Goal: Information Seeking & Learning: Learn about a topic

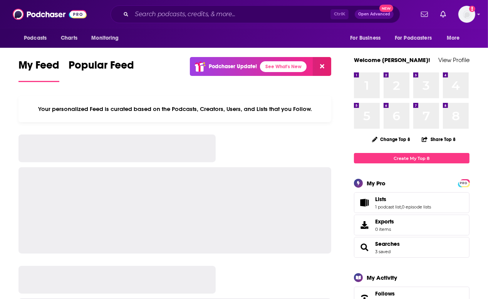
click at [186, 13] on input "Search podcasts, credits, & more..." at bounding box center [231, 14] width 199 height 12
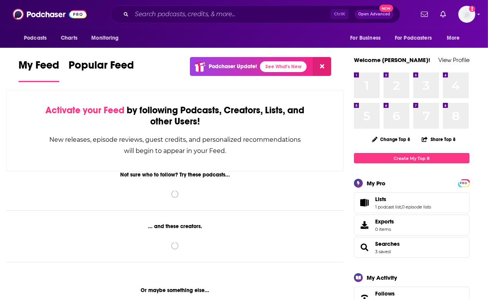
click at [191, 17] on input "Search podcasts, credits, & more..." at bounding box center [231, 14] width 199 height 12
click at [250, 7] on div "Ctrl K Open Advanced New" at bounding box center [256, 14] width 290 height 18
click at [250, 16] on input "Search podcasts, credits, & more..." at bounding box center [231, 14] width 199 height 12
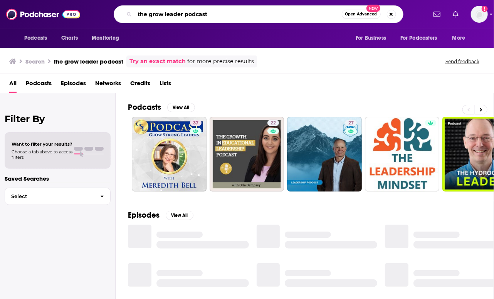
drag, startPoint x: 214, startPoint y: 10, endPoint x: 114, endPoint y: 1, distance: 100.2
click at [114, 1] on div "Podcasts Charts Monitoring the grow leader podcast Open Advanced New For Busine…" at bounding box center [247, 14] width 494 height 28
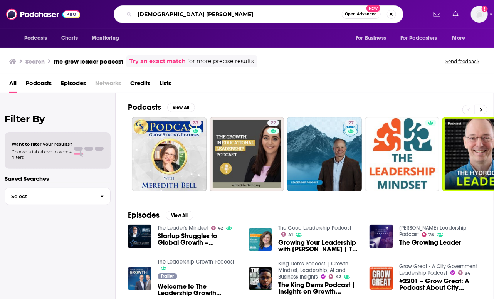
type input "pastor chris hodges"
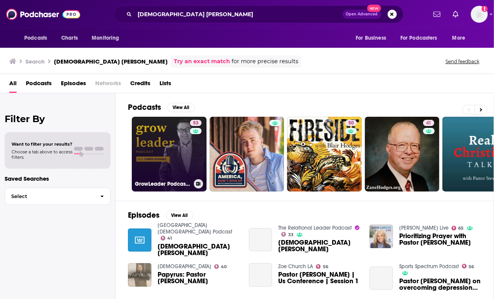
click at [188, 154] on link "53 GrowLeader Podcast with Chris Hodges" at bounding box center [169, 154] width 75 height 75
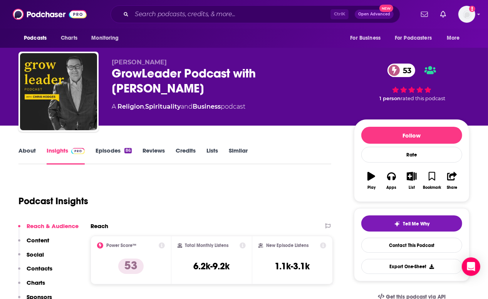
click at [31, 149] on link "About" at bounding box center [26, 156] width 17 height 18
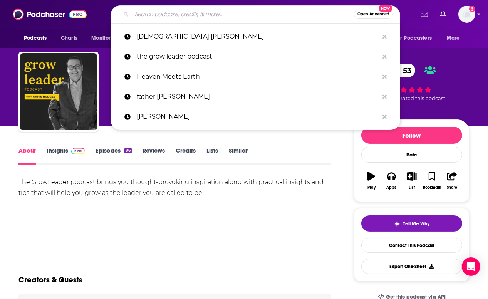
click at [221, 18] on input "Search podcasts, credits, & more..." at bounding box center [243, 14] width 222 height 12
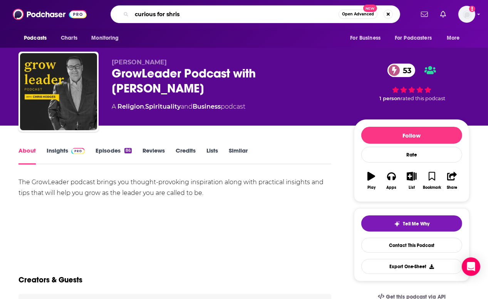
type input "curious for shrist"
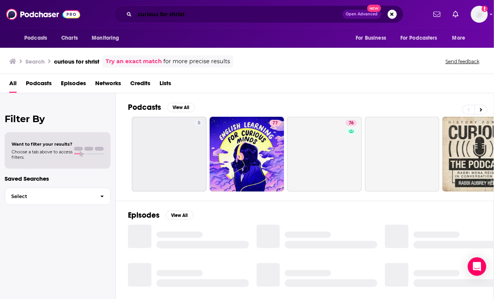
click at [221, 15] on input "curious for shrist" at bounding box center [239, 14] width 208 height 12
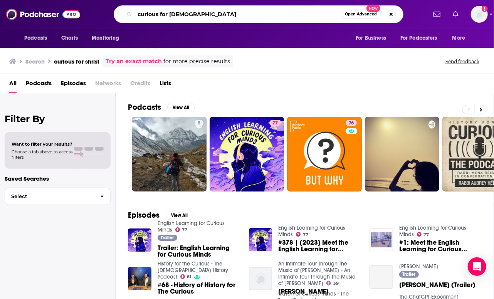
type input "curious for christ"
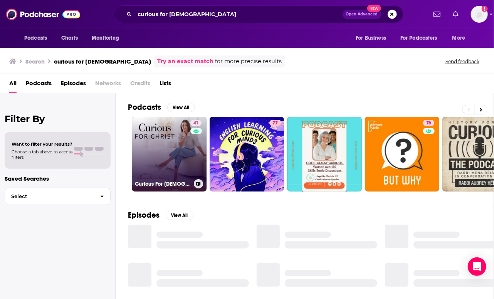
click at [189, 158] on link "41 Curious For Christ | Spiritual Healing, Trust in God, Anxiety Bible Verses, …" at bounding box center [169, 154] width 75 height 75
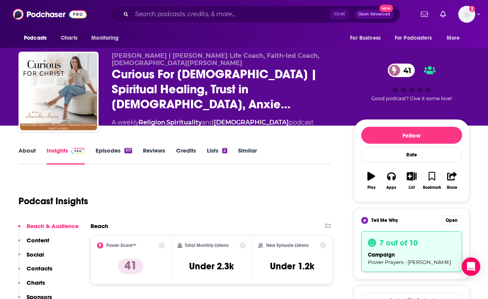
click at [243, 149] on link "Similar" at bounding box center [247, 156] width 19 height 18
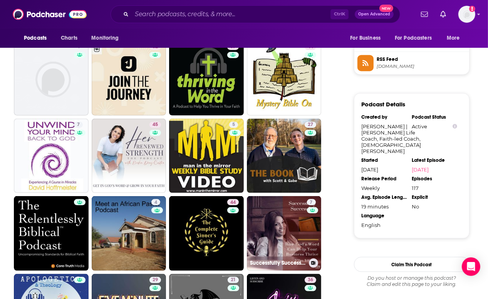
scroll to position [750, 0]
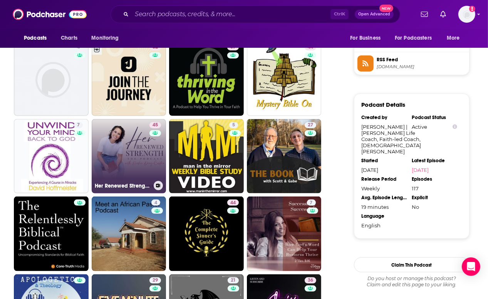
click at [132, 124] on link "45 Her Renewed Strength | Bible Study, Christian Theology, Christian Women" at bounding box center [129, 156] width 75 height 75
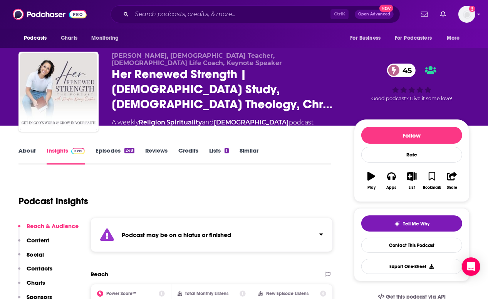
click at [280, 232] on div "Podcast may be on a hiatus or finished" at bounding box center [212, 235] width 242 height 34
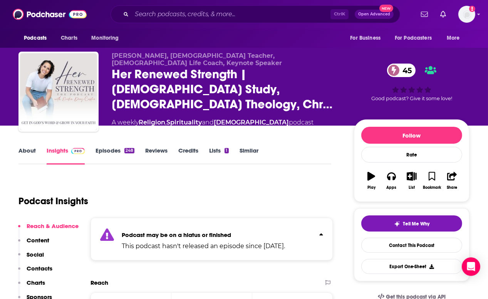
click at [19, 155] on link "About" at bounding box center [26, 156] width 17 height 18
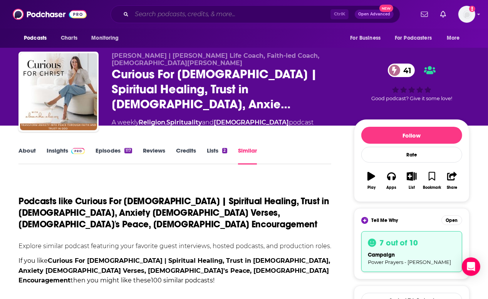
click at [168, 14] on input "Search podcasts, credits, & more..." at bounding box center [231, 14] width 199 height 12
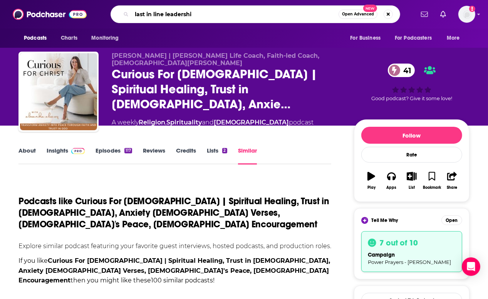
type input "last in line leadership"
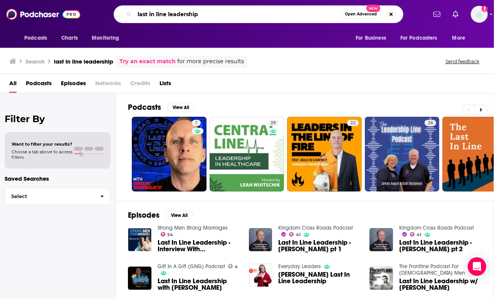
drag, startPoint x: 202, startPoint y: 13, endPoint x: 98, endPoint y: 12, distance: 104.0
click at [98, 12] on div "last in line leadership Open Advanced New" at bounding box center [258, 14] width 336 height 18
type input "prayer"
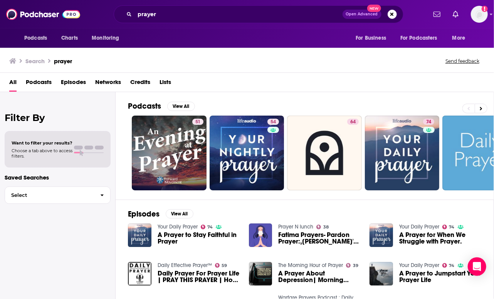
click at [43, 80] on span "Podcasts" at bounding box center [39, 84] width 26 height 16
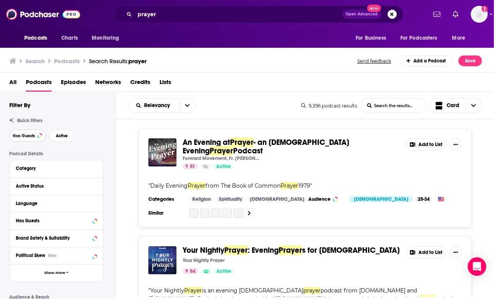
click at [25, 139] on button "Has Guests" at bounding box center [27, 135] width 37 height 12
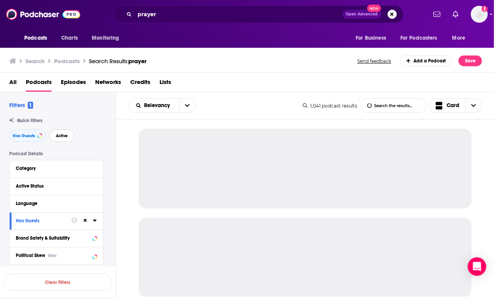
click at [62, 137] on span "Active" at bounding box center [62, 136] width 12 height 4
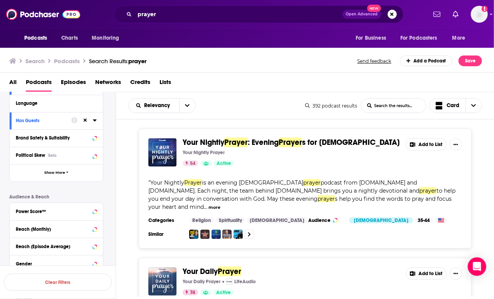
scroll to position [96, 0]
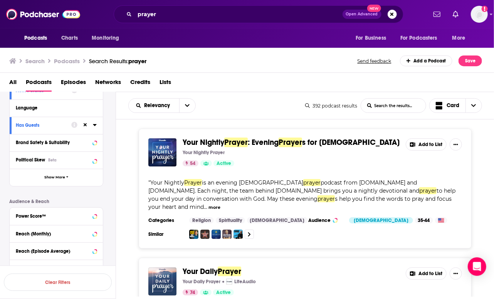
click at [66, 221] on div "Power Score™" at bounding box center [56, 216] width 93 height 17
click at [65, 217] on div "Power Score™" at bounding box center [46, 215] width 61 height 5
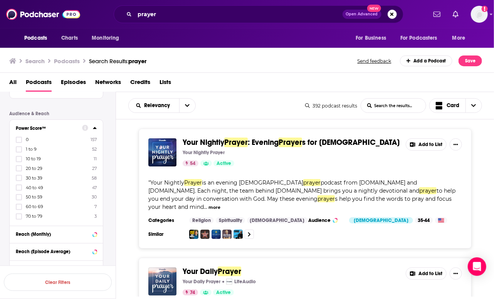
scroll to position [186, 0]
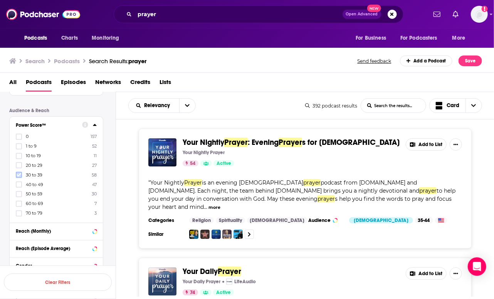
click at [18, 174] on icon at bounding box center [19, 175] width 5 height 5
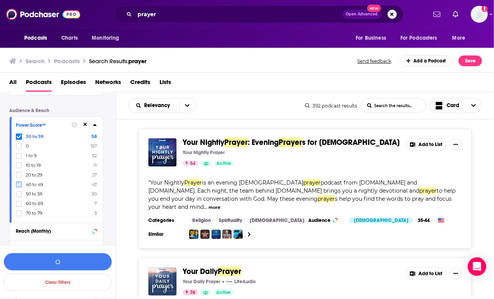
click at [20, 184] on icon at bounding box center [19, 184] width 5 height 3
click at [20, 194] on icon at bounding box center [19, 193] width 5 height 3
click at [18, 203] on icon at bounding box center [19, 203] width 5 height 5
click at [65, 263] on button "View 142 Results" at bounding box center [58, 261] width 108 height 17
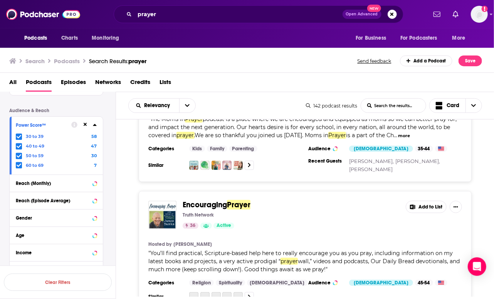
scroll to position [203, 0]
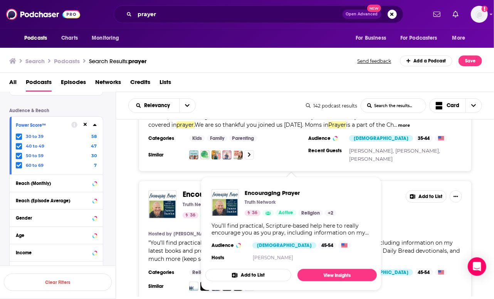
drag, startPoint x: 218, startPoint y: 183, endPoint x: 173, endPoint y: 178, distance: 45.8
click at [173, 181] on div "Encouraging Prayer Truth Network 36 Active Add to List Hosted by Robby Dilmore …" at bounding box center [305, 241] width 333 height 120
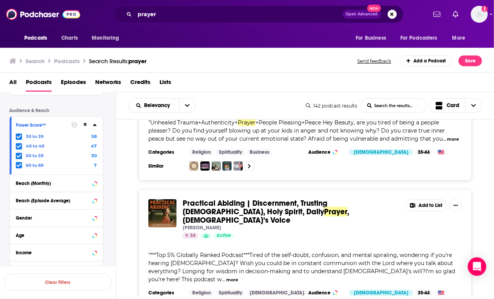
scroll to position [1523, 0]
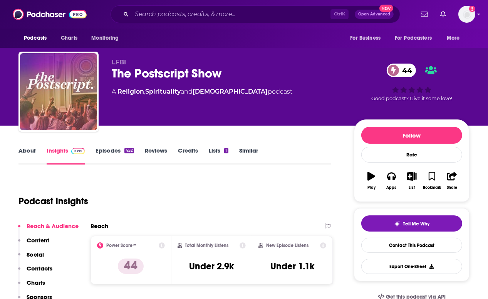
click at [26, 154] on link "About" at bounding box center [26, 156] width 17 height 18
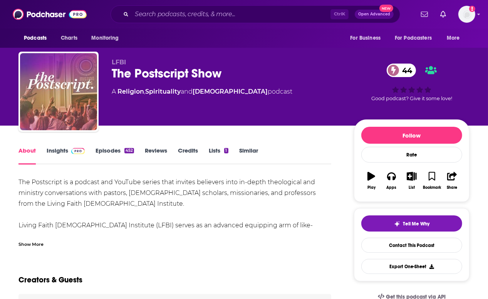
click at [108, 150] on link "Episodes 452" at bounding box center [115, 156] width 39 height 18
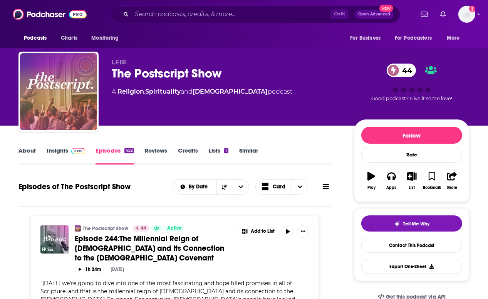
click at [59, 148] on link "Insights" at bounding box center [66, 156] width 38 height 18
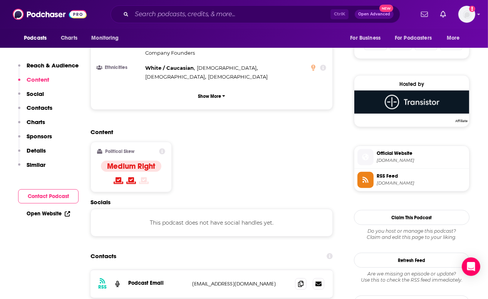
scroll to position [518, 0]
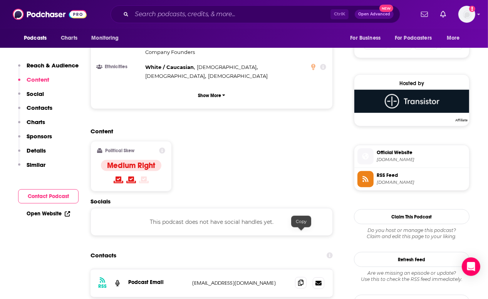
click at [300, 280] on icon at bounding box center [300, 283] width 5 height 6
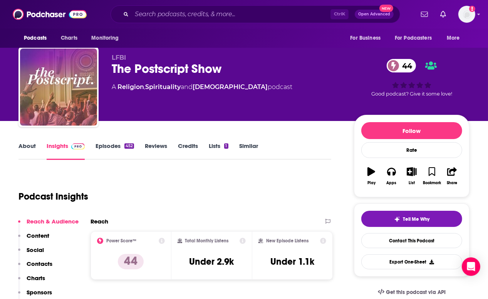
scroll to position [0, 0]
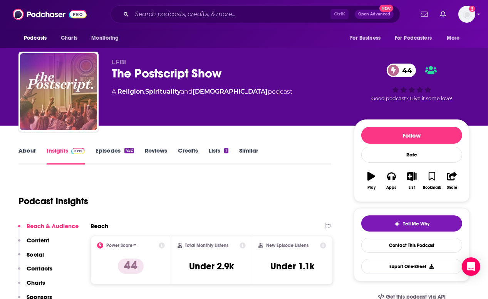
click at [319, 82] on div "LFBI The Postscript Show 44 A Religion , Spirituality and Christianity podcast" at bounding box center [227, 90] width 230 height 62
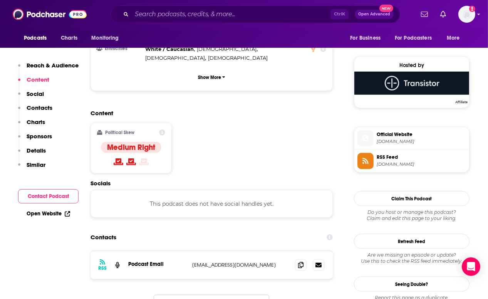
scroll to position [536, 0]
click at [219, 109] on div "Content Political Skew Medium Right" at bounding box center [212, 144] width 242 height 70
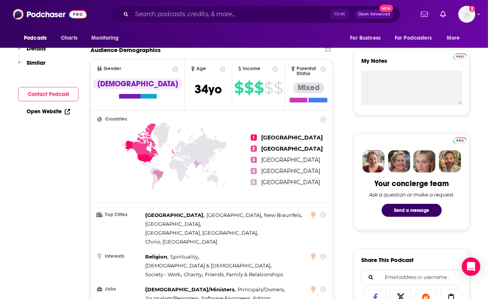
scroll to position [0, 0]
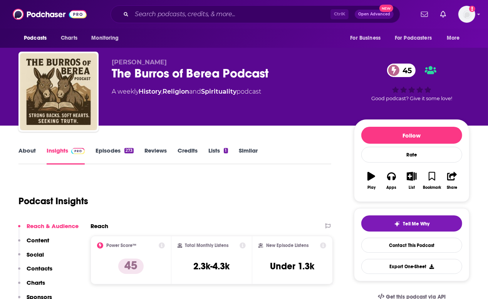
click at [30, 153] on link "About" at bounding box center [26, 156] width 17 height 18
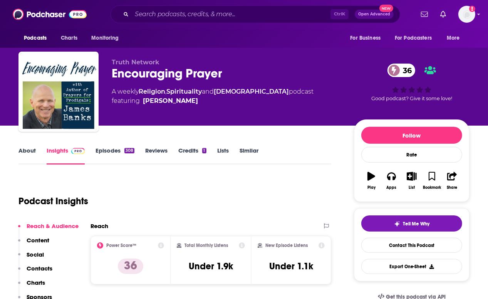
click at [31, 151] on link "About" at bounding box center [26, 156] width 17 height 18
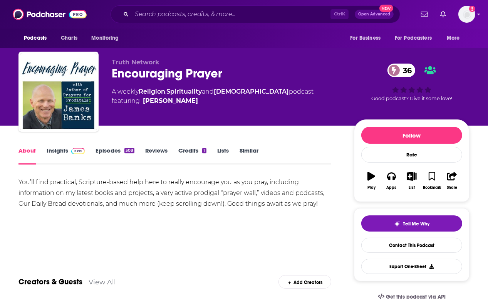
click at [66, 154] on link "Insights" at bounding box center [66, 156] width 38 height 18
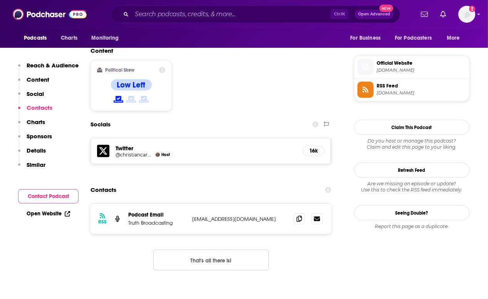
scroll to position [607, 0]
click at [298, 215] on icon at bounding box center [299, 218] width 5 height 6
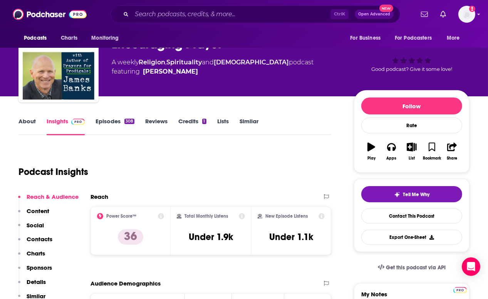
scroll to position [0, 0]
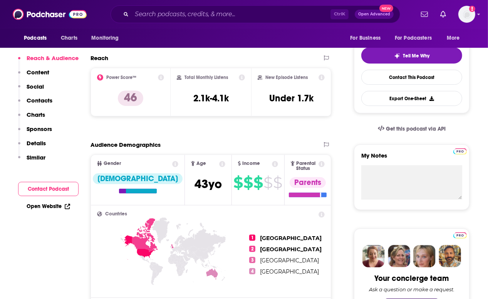
scroll to position [39, 0]
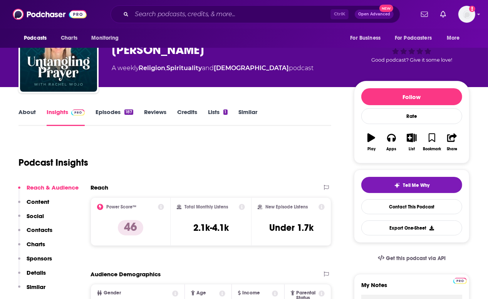
click at [31, 112] on link "About" at bounding box center [26, 117] width 17 height 18
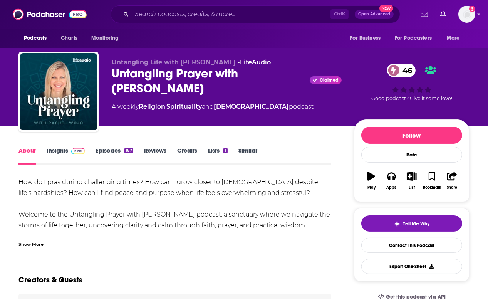
click at [59, 151] on link "Insights" at bounding box center [66, 156] width 38 height 18
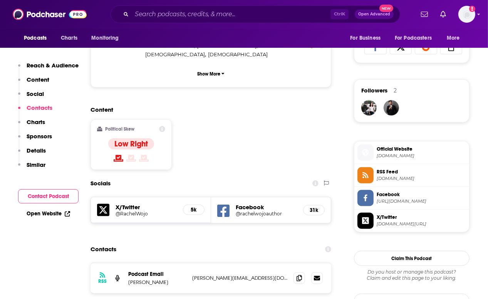
scroll to position [617, 0]
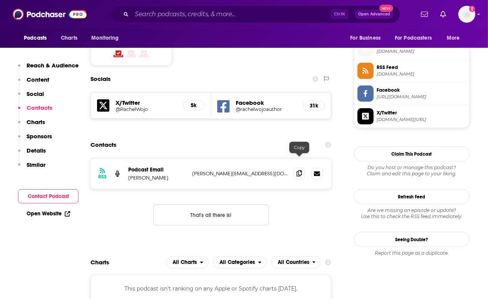
click at [295, 168] on span at bounding box center [299, 174] width 12 height 12
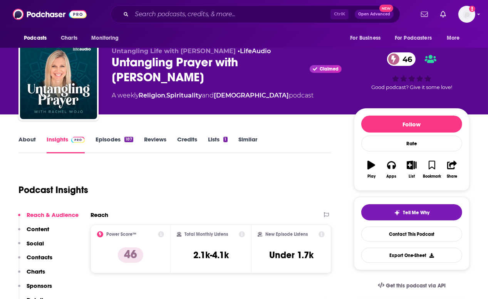
scroll to position [0, 0]
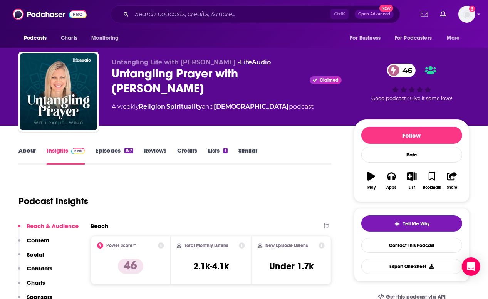
click at [232, 49] on div "Untangling Life with Rachel Wojo • LifeAudio Untangling Prayer with Rachel Wojo…" at bounding box center [244, 83] width 463 height 83
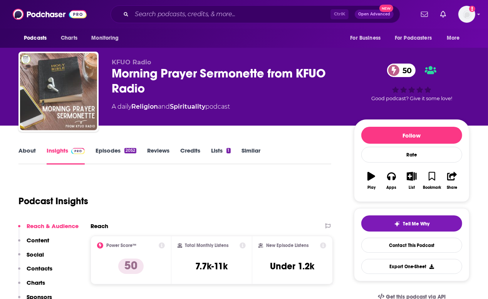
click at [30, 151] on link "About" at bounding box center [26, 156] width 17 height 18
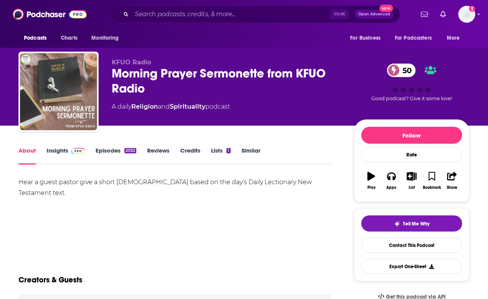
click at [50, 149] on link "Insights" at bounding box center [66, 156] width 38 height 18
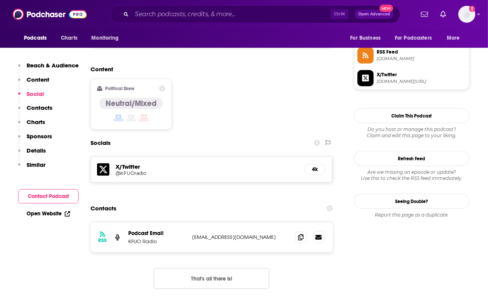
scroll to position [571, 0]
click at [300, 233] on icon at bounding box center [300, 236] width 5 height 6
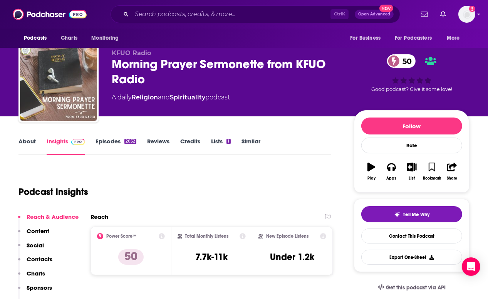
scroll to position [9, 0]
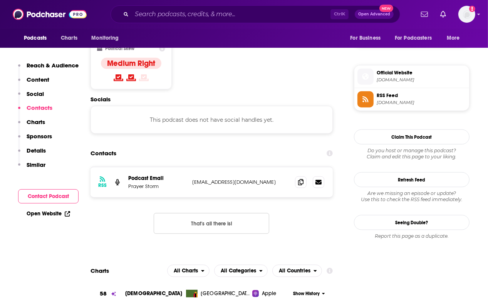
scroll to position [602, 0]
click at [302, 178] on icon at bounding box center [300, 181] width 5 height 6
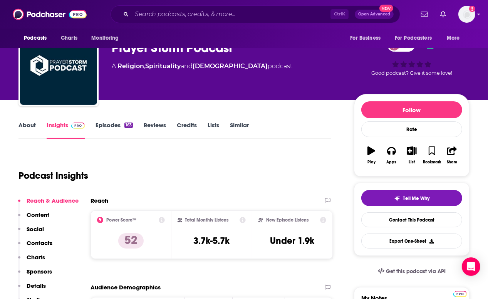
scroll to position [27, 0]
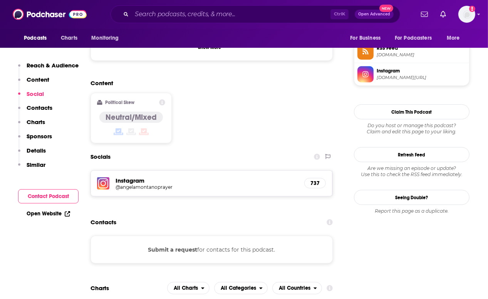
scroll to position [576, 0]
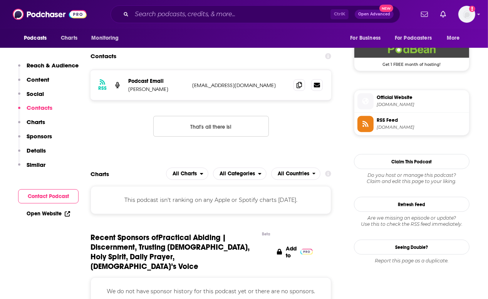
scroll to position [573, 0]
click at [298, 89] on span at bounding box center [299, 85] width 12 height 12
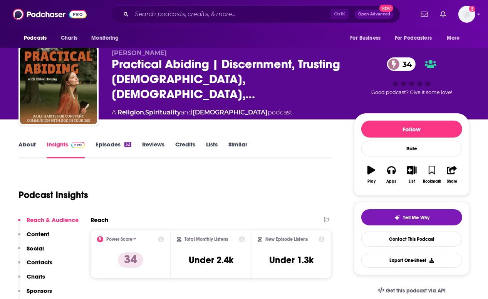
scroll to position [7, 0]
